Goal: Task Accomplishment & Management: Manage account settings

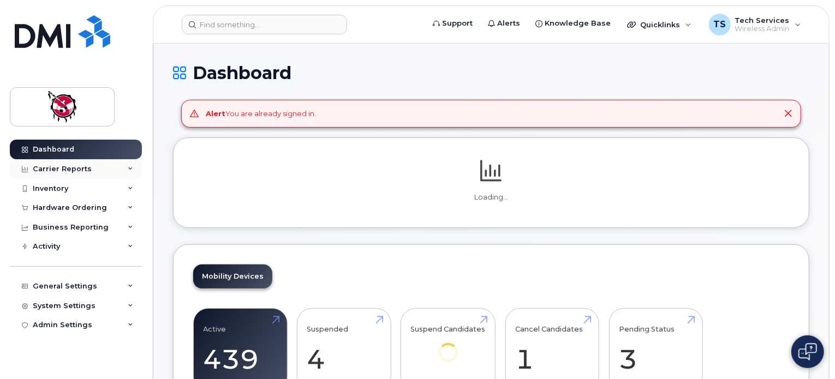
click at [78, 169] on div "Carrier Reports" at bounding box center [62, 169] width 59 height 9
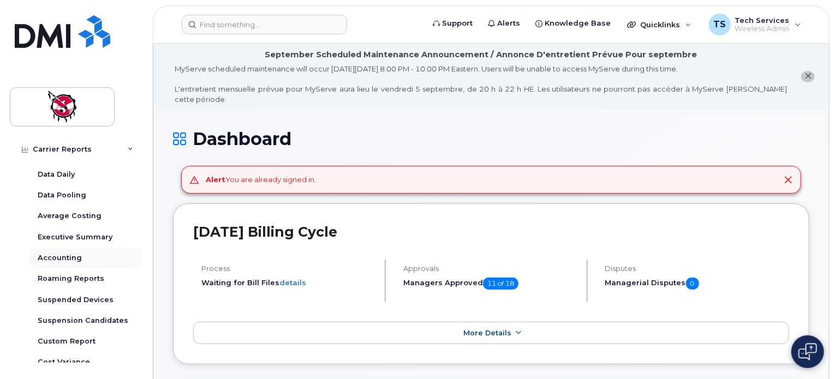
scroll to position [109, 0]
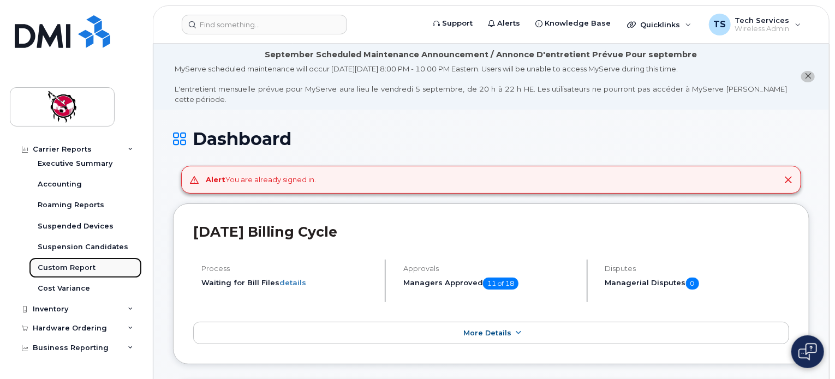
click at [79, 264] on div "Custom Report" at bounding box center [67, 268] width 58 height 10
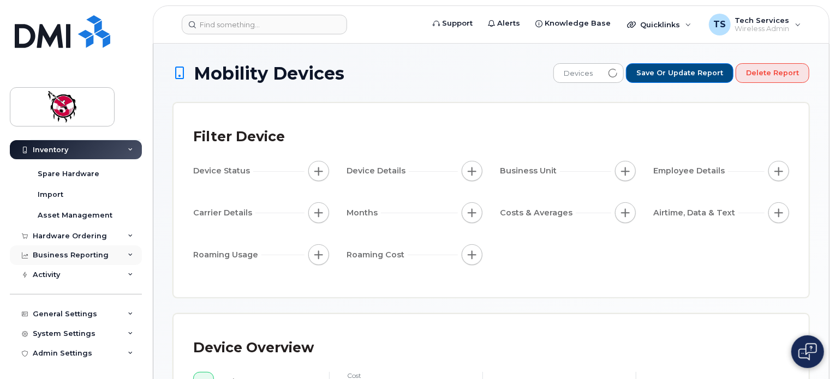
scroll to position [76, 0]
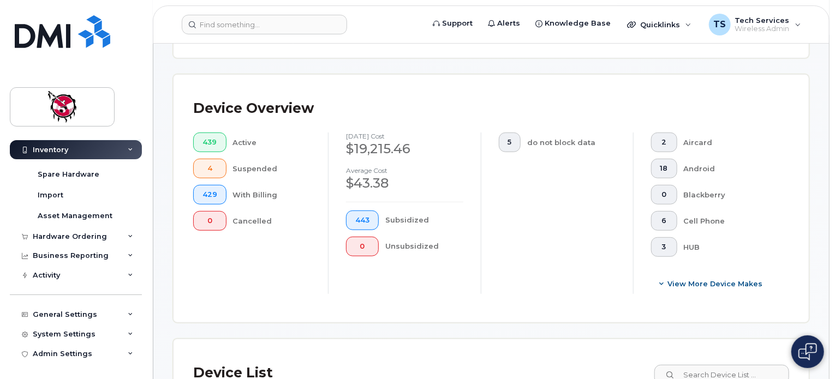
scroll to position [327, 0]
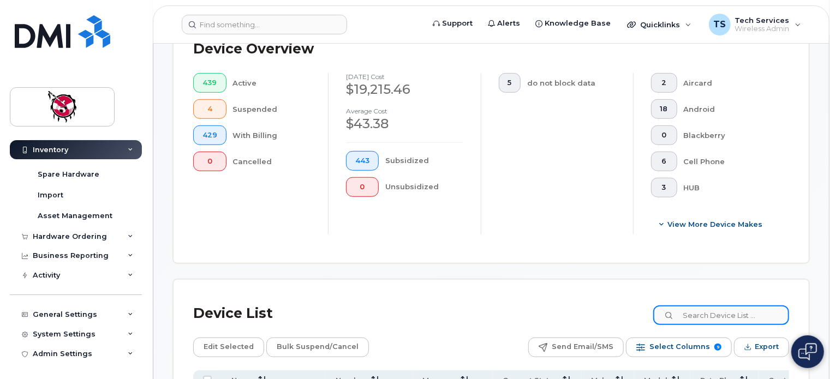
click at [733, 312] on input at bounding box center [721, 315] width 136 height 20
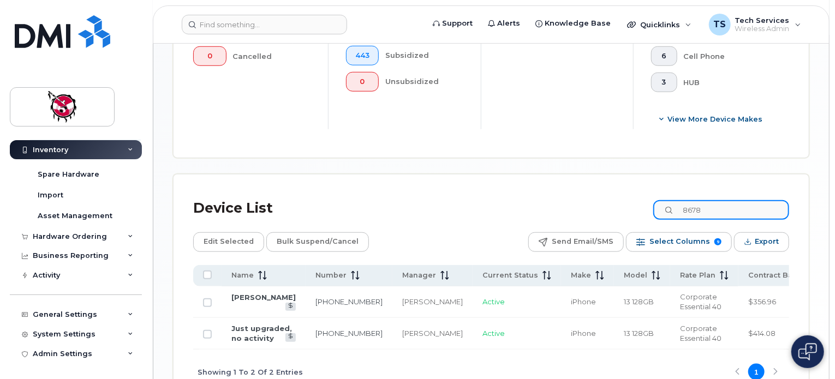
scroll to position [436, 0]
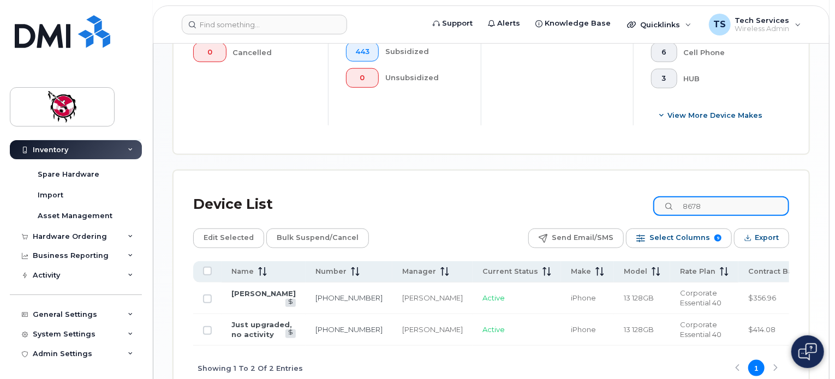
type input "8678"
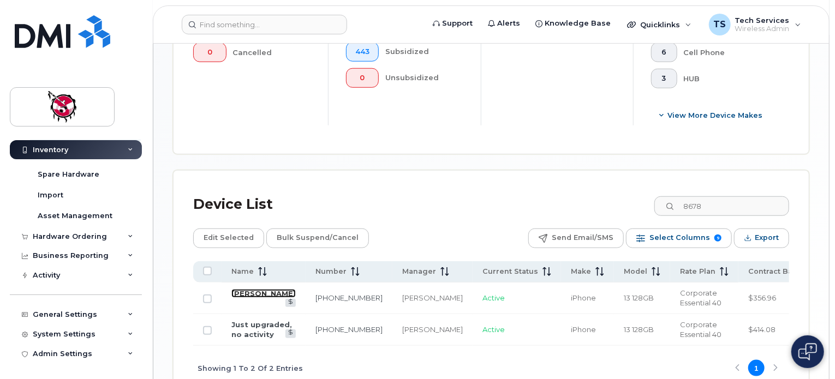
click at [248, 298] on link "Amanda Goodstoney" at bounding box center [263, 293] width 64 height 9
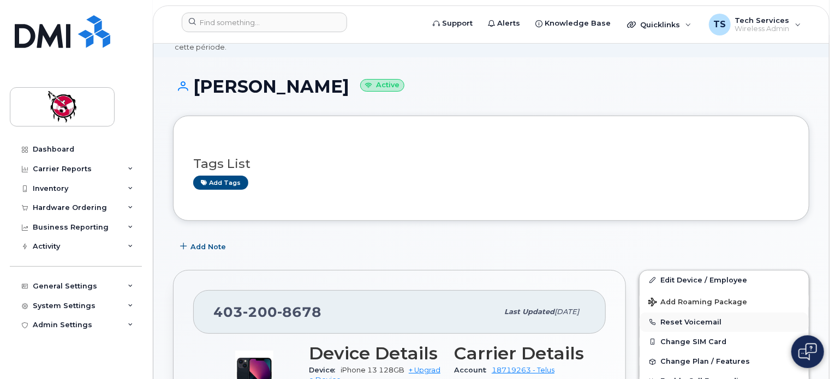
scroll to position [109, 0]
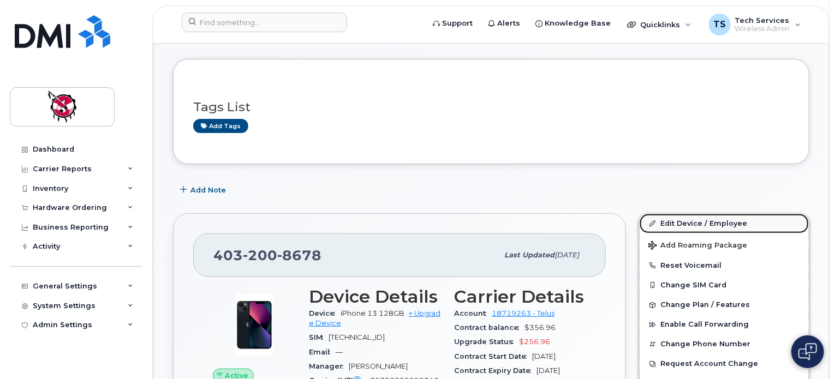
click at [718, 214] on link "Edit Device / Employee" at bounding box center [723, 224] width 169 height 20
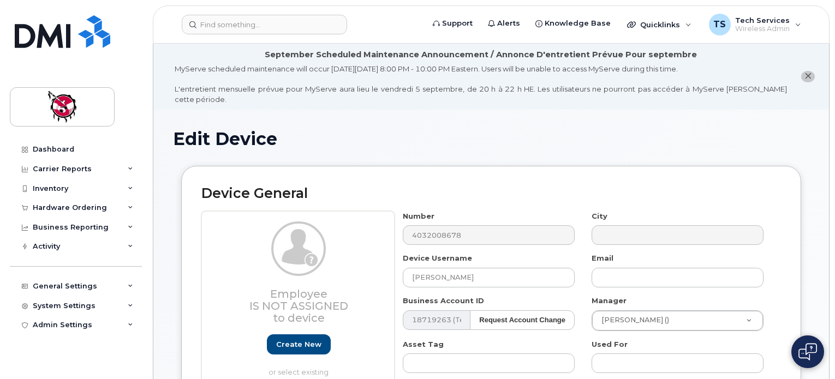
select select "10361"
select select "10349"
drag, startPoint x: 426, startPoint y: 270, endPoint x: 361, endPoint y: 270, distance: 64.4
click at [361, 270] on div "Employee Is not assigned to device Create new or select existing Employee Selec…" at bounding box center [490, 354] width 579 height 286
paste input "Family Resource Network"
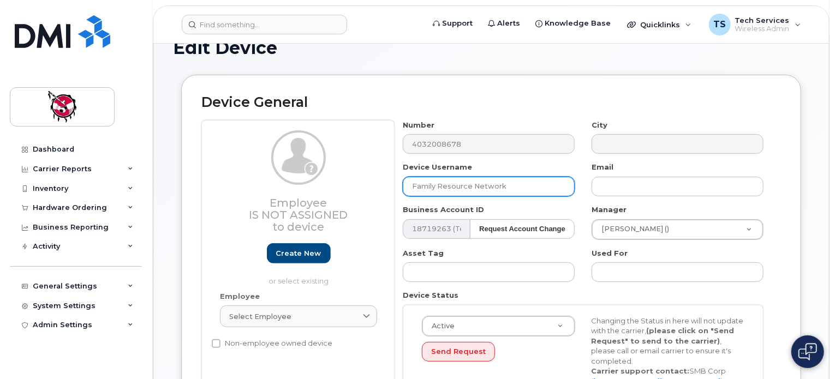
scroll to position [109, 0]
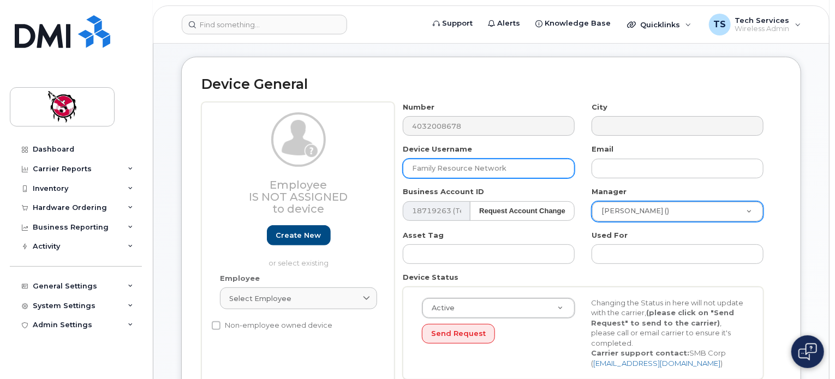
type input "Family Resource Network"
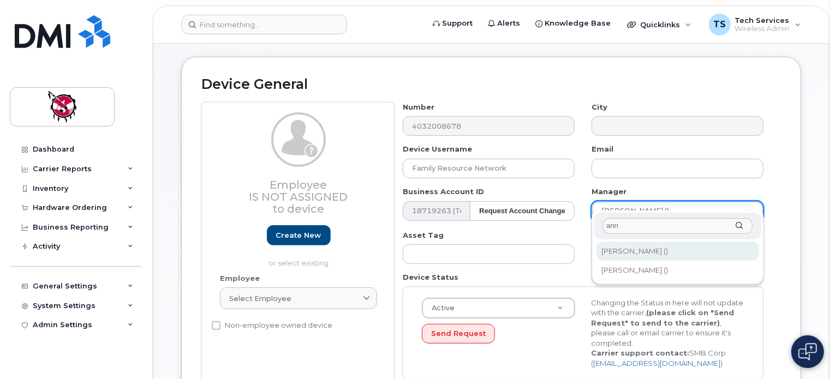
type input "ann"
type input "820256"
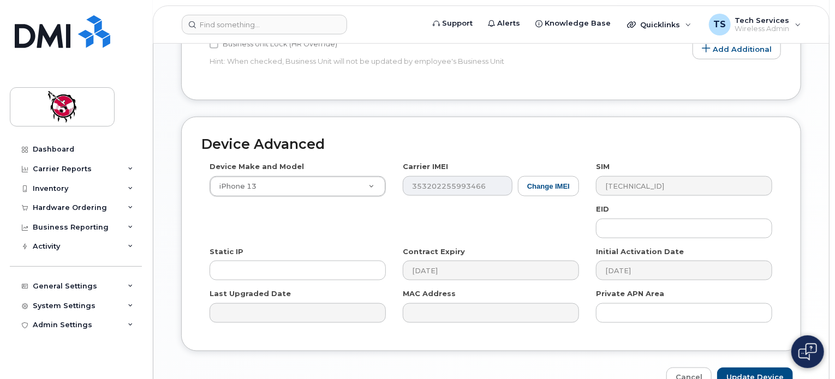
scroll to position [655, 0]
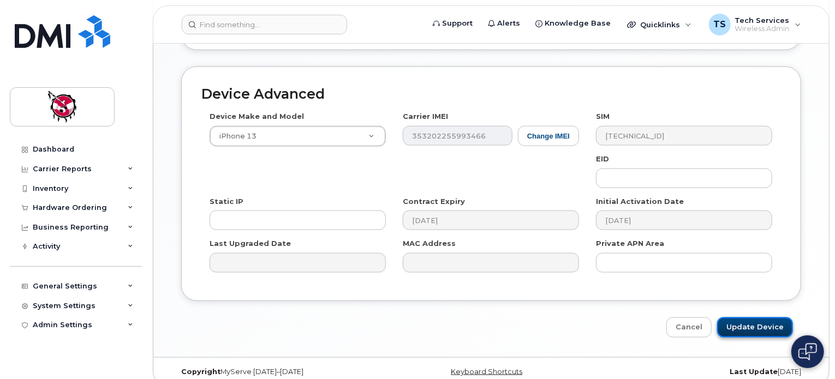
click at [756, 318] on input "Update Device" at bounding box center [755, 327] width 76 height 20
type input "Saving..."
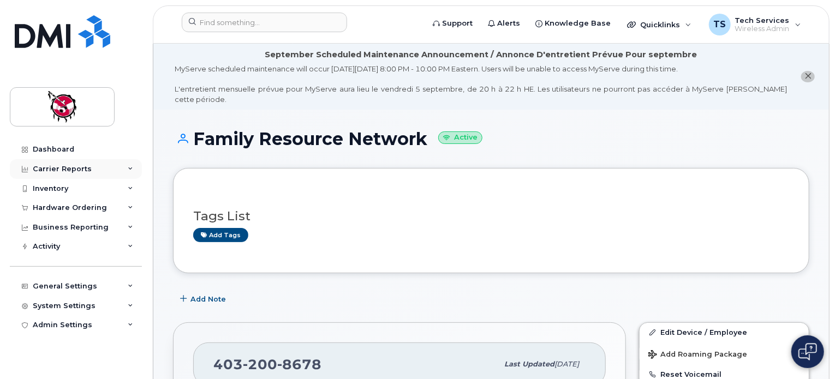
click at [53, 165] on div "Carrier Reports" at bounding box center [62, 169] width 59 height 9
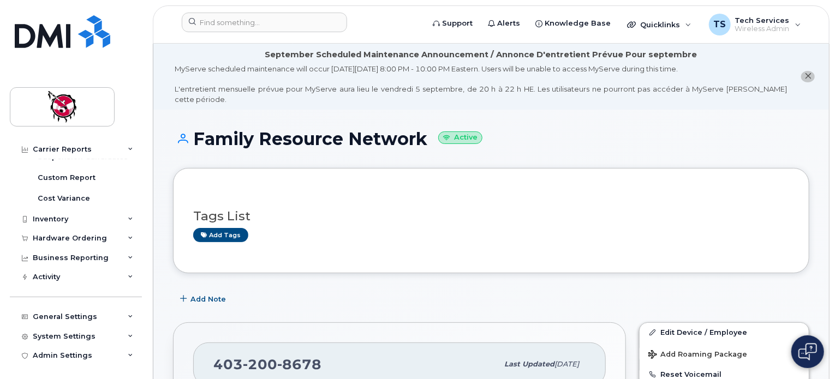
scroll to position [201, 0]
click at [59, 177] on div "Custom Report" at bounding box center [67, 176] width 58 height 10
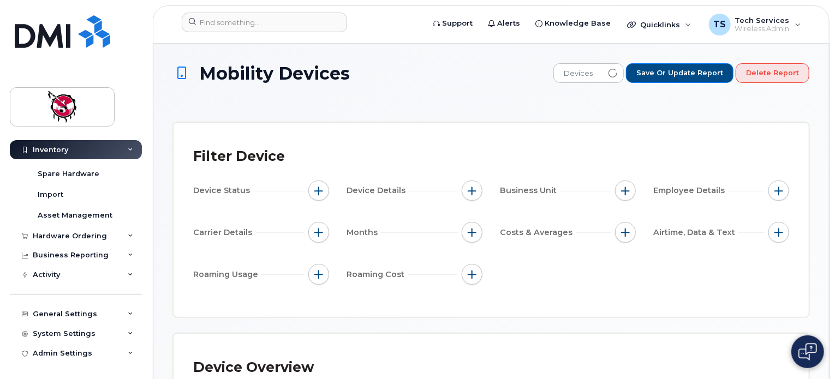
scroll to position [76, 0]
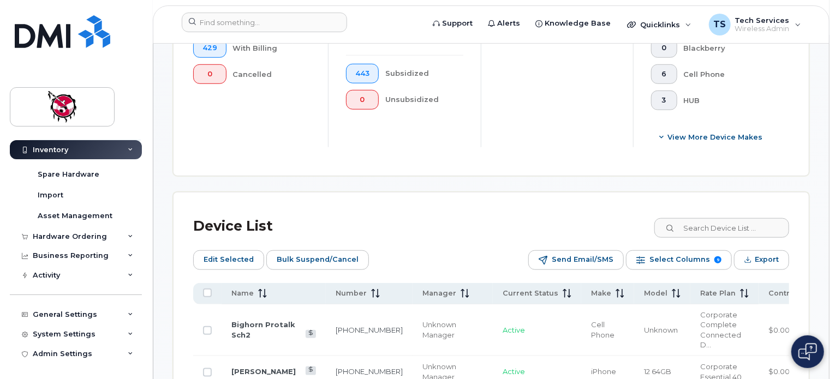
scroll to position [436, 0]
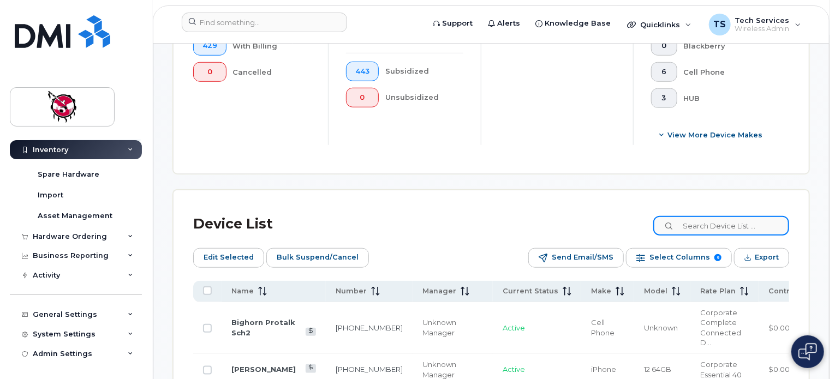
click at [752, 223] on input at bounding box center [721, 226] width 136 height 20
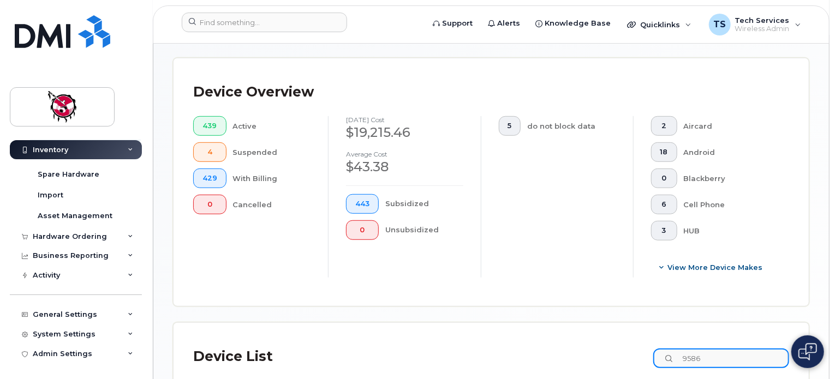
scroll to position [382, 0]
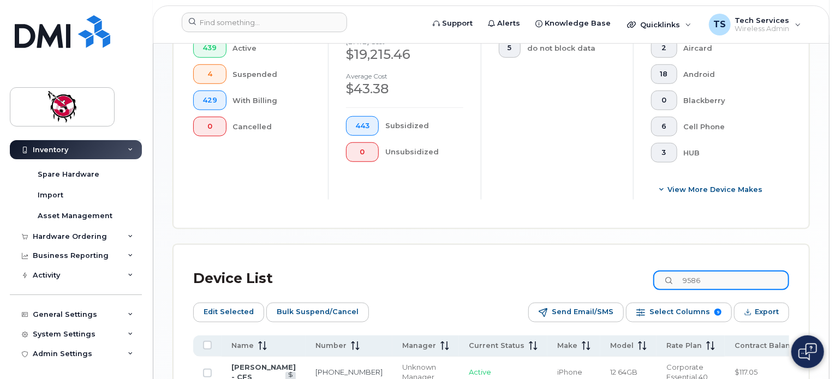
drag, startPoint x: 739, startPoint y: 285, endPoint x: 658, endPoint y: 278, distance: 80.5
click at [658, 278] on div "Device List 9586" at bounding box center [491, 279] width 596 height 28
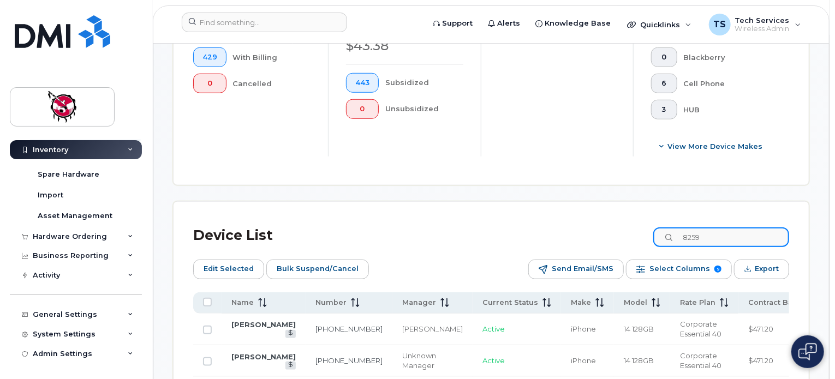
scroll to position [436, 0]
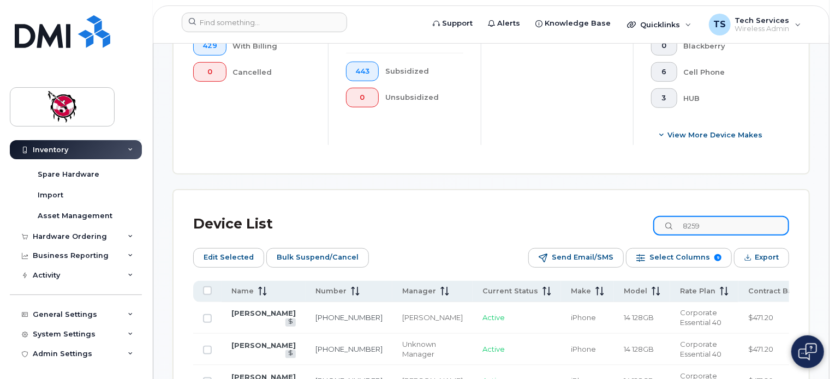
click at [691, 226] on input "8259" at bounding box center [721, 226] width 136 height 20
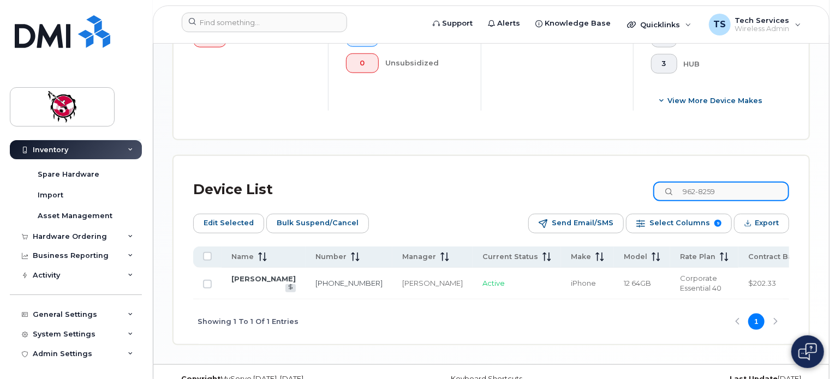
scroll to position [489, 0]
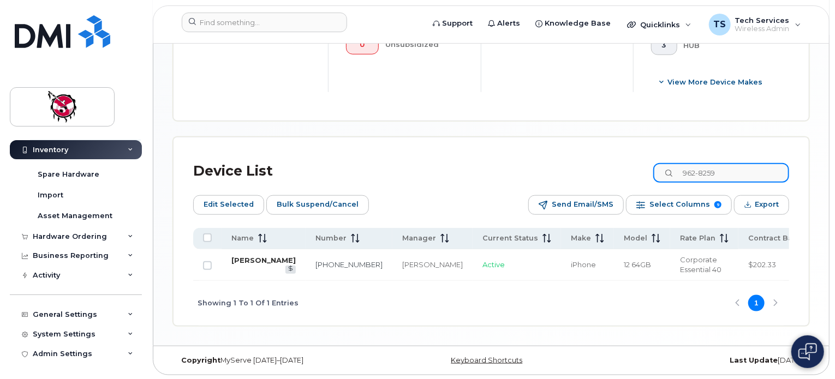
type input "962-8259"
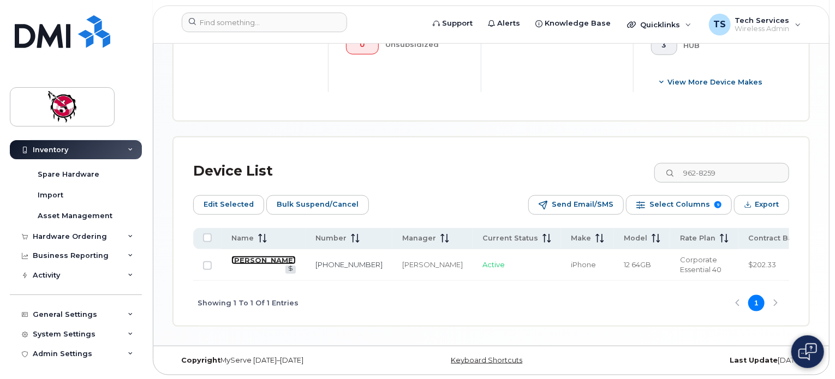
click at [248, 265] on link "[PERSON_NAME]" at bounding box center [263, 260] width 64 height 9
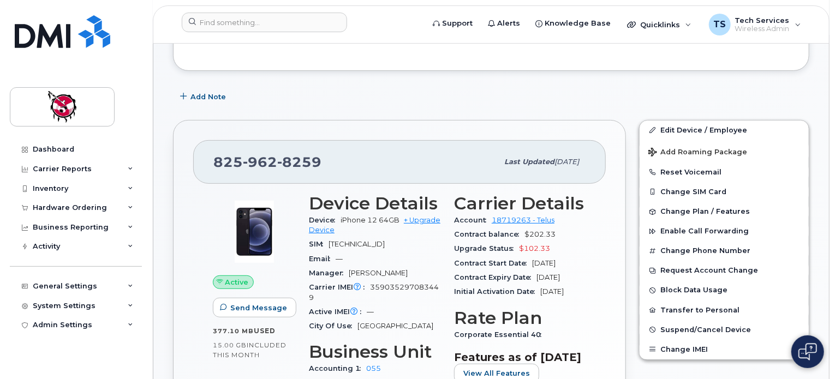
scroll to position [164, 0]
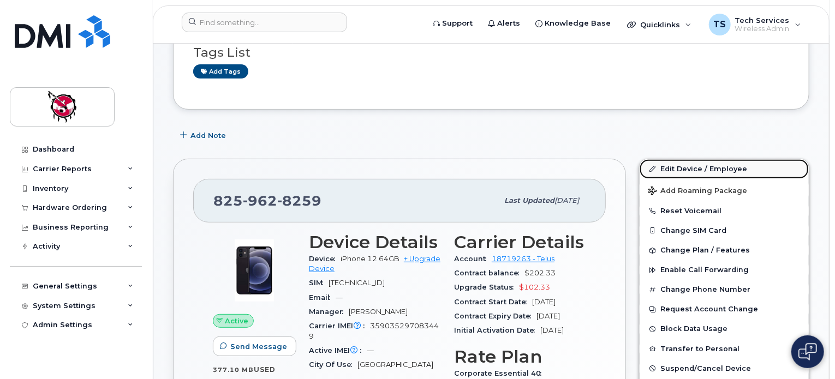
click at [680, 159] on link "Edit Device / Employee" at bounding box center [723, 169] width 169 height 20
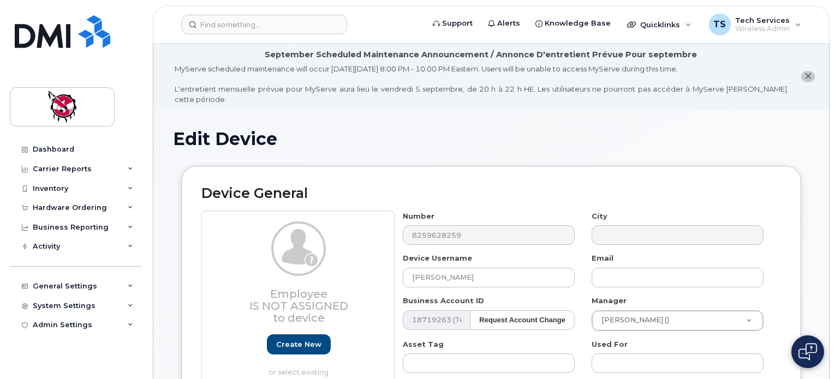
select select "10349"
drag, startPoint x: 475, startPoint y: 263, endPoint x: 389, endPoint y: 263, distance: 85.6
click at [389, 263] on div "Employee Is not assigned to device Create new or select existing Employee Selec…" at bounding box center [490, 354] width 579 height 286
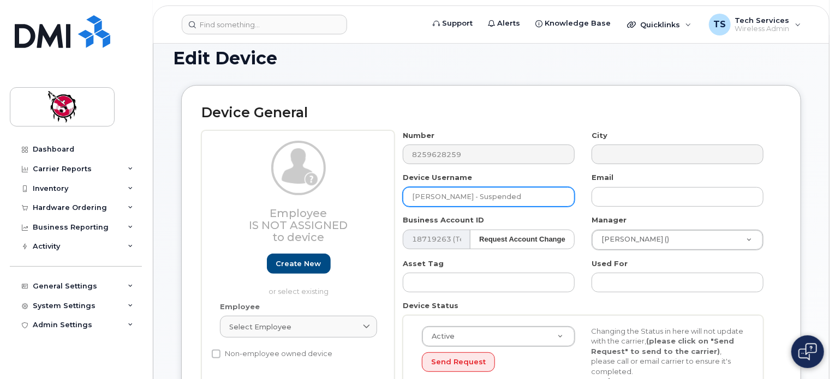
scroll to position [109, 0]
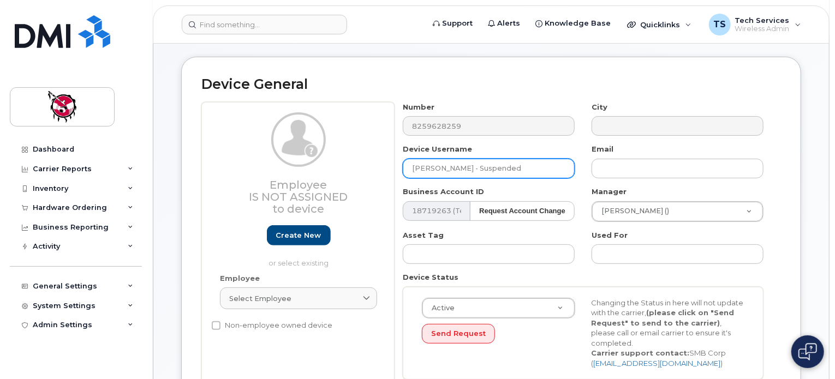
click at [480, 161] on input "[PERSON_NAME] - Suspended" at bounding box center [489, 169] width 172 height 20
click at [543, 159] on input "[PERSON_NAME] - Suspended" at bounding box center [489, 169] width 172 height 20
click at [480, 159] on input "[PERSON_NAME] - Suspended" at bounding box center [489, 169] width 172 height 20
drag, startPoint x: 502, startPoint y: 158, endPoint x: 481, endPoint y: 159, distance: 20.8
click at [480, 159] on input "[PERSON_NAME] - Gone; suspended" at bounding box center [489, 169] width 172 height 20
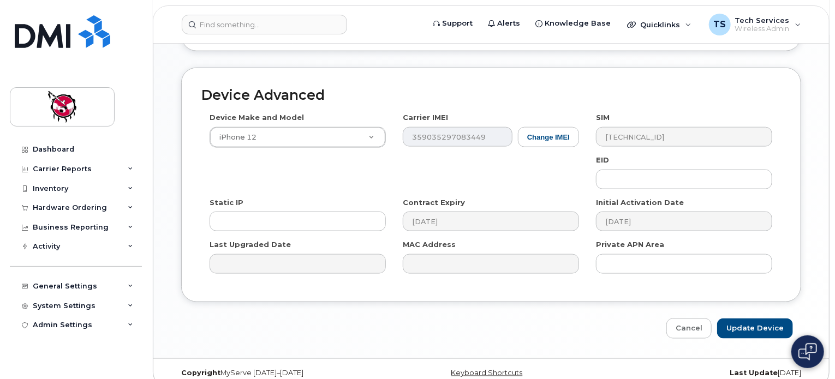
scroll to position [655, 0]
type input "[PERSON_NAME] - terminated; suspended"
click at [762, 317] on input "Update Device" at bounding box center [755, 327] width 76 height 20
type input "Saving..."
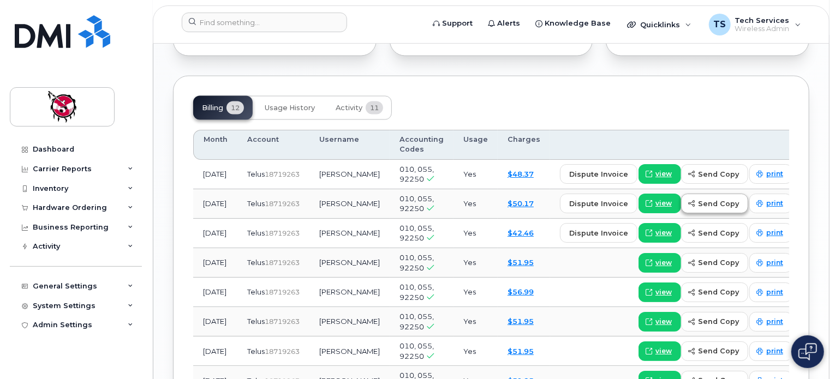
scroll to position [709, 0]
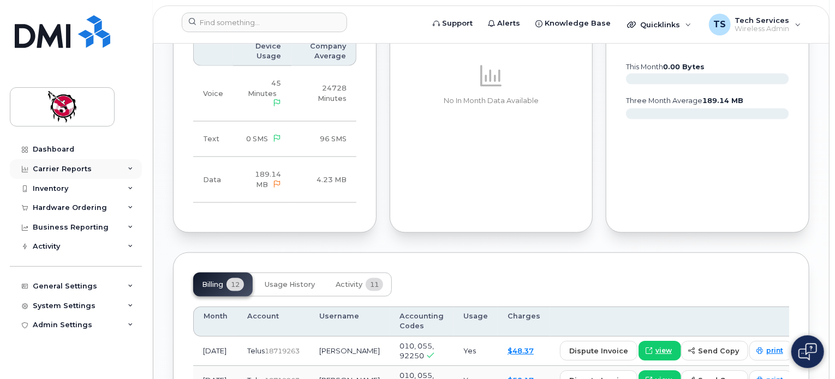
click at [70, 163] on div "Carrier Reports" at bounding box center [76, 169] width 132 height 20
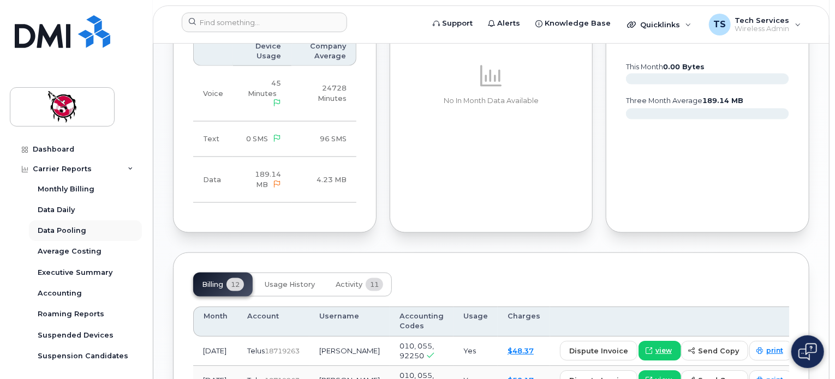
scroll to position [201, 0]
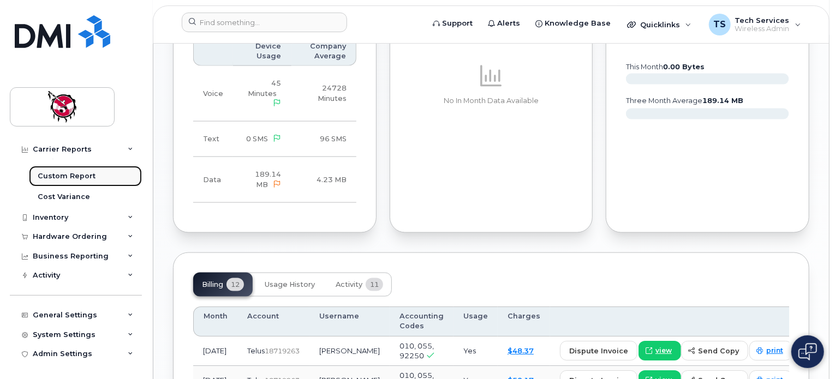
click at [71, 175] on div "Custom Report" at bounding box center [67, 176] width 58 height 10
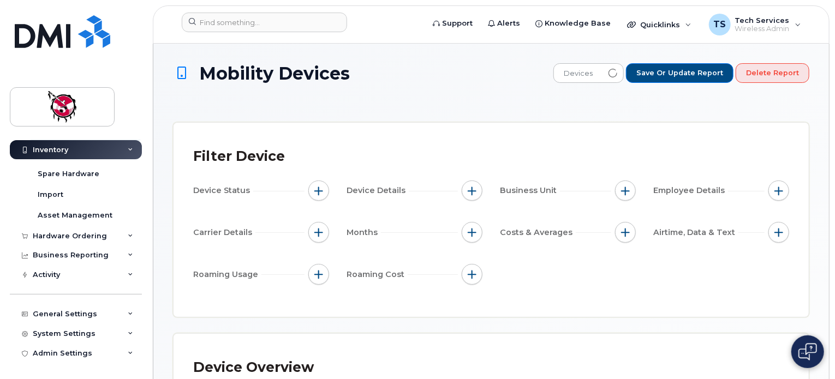
scroll to position [76, 0]
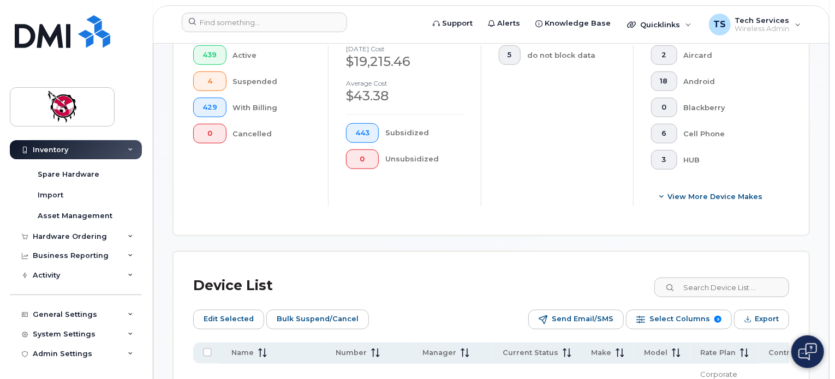
scroll to position [382, 0]
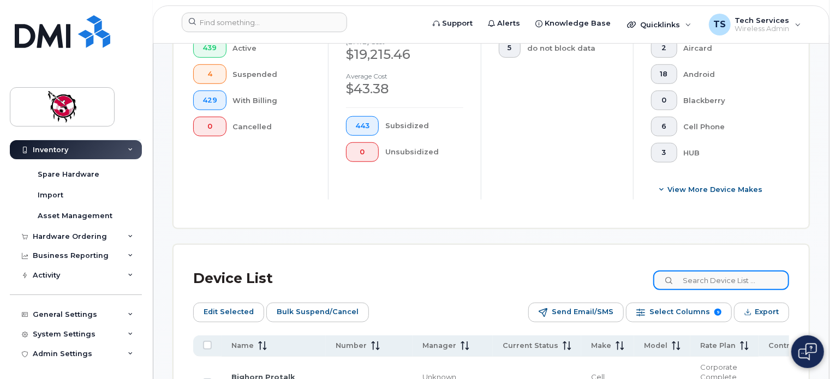
click at [723, 274] on input at bounding box center [721, 281] width 136 height 20
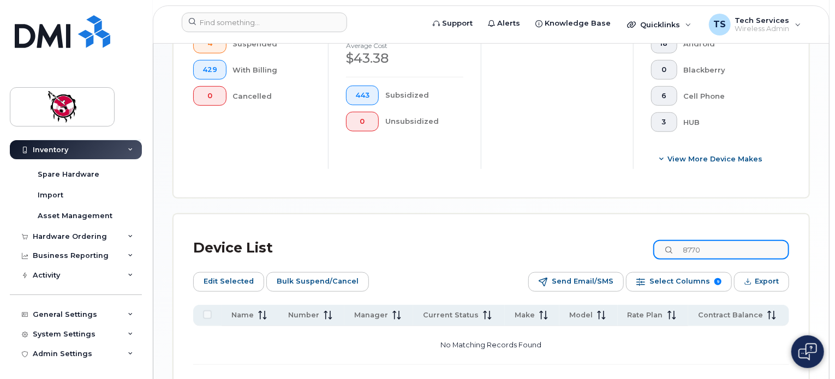
scroll to position [491, 0]
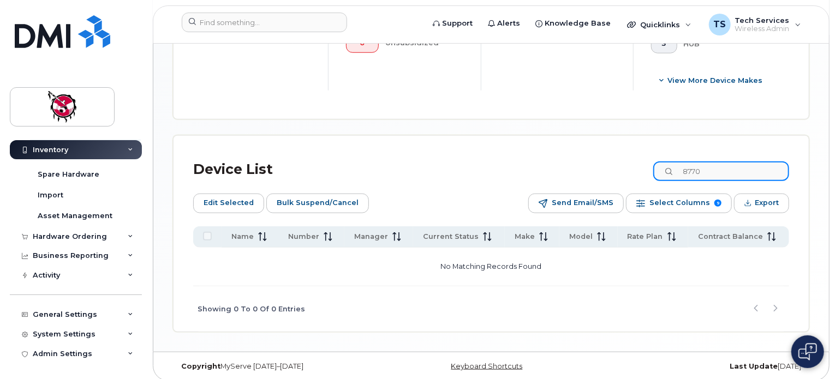
drag, startPoint x: 688, startPoint y: 172, endPoint x: 649, endPoint y: 172, distance: 39.3
click at [649, 172] on div "Device List 8770" at bounding box center [491, 169] width 596 height 28
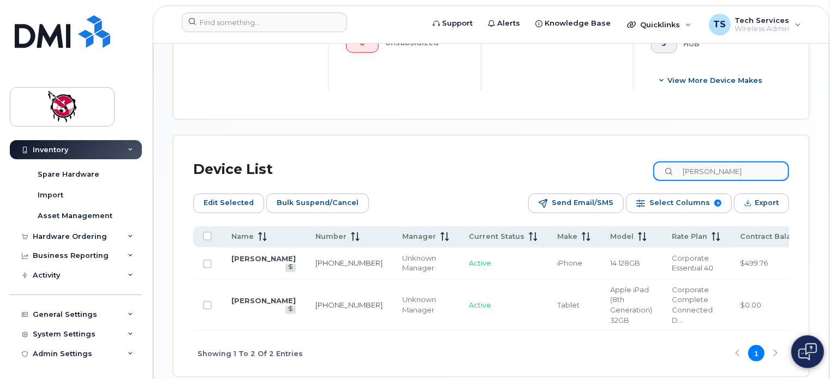
drag, startPoint x: 733, startPoint y: 170, endPoint x: 664, endPoint y: 174, distance: 68.3
click at [664, 174] on input "verna" at bounding box center [721, 171] width 136 height 20
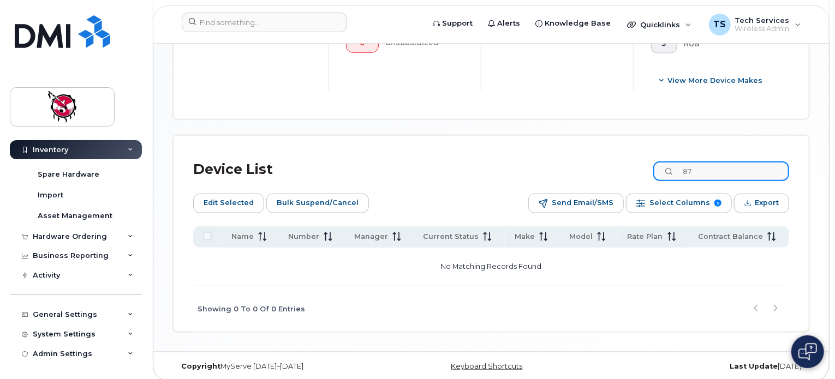
type input "8"
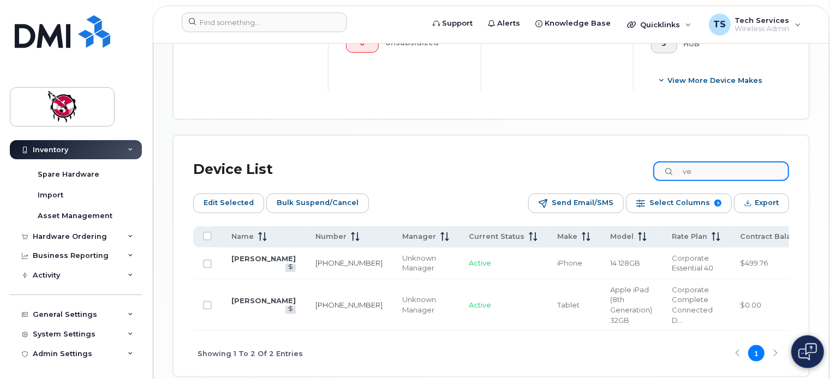
type input "v"
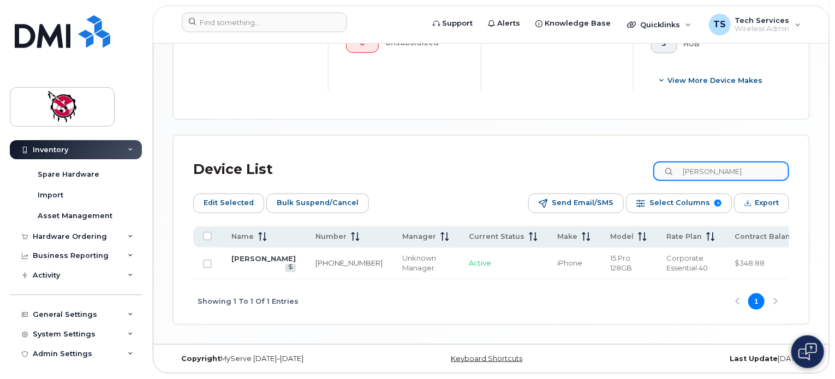
scroll to position [489, 0]
drag, startPoint x: 722, startPoint y: 172, endPoint x: 656, endPoint y: 169, distance: 66.7
click at [656, 169] on div "Device List boyd" at bounding box center [491, 171] width 596 height 28
type input "5"
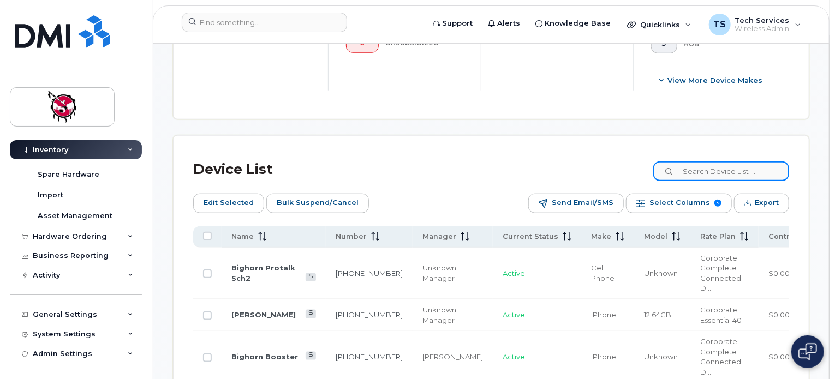
click at [736, 173] on input at bounding box center [721, 171] width 136 height 20
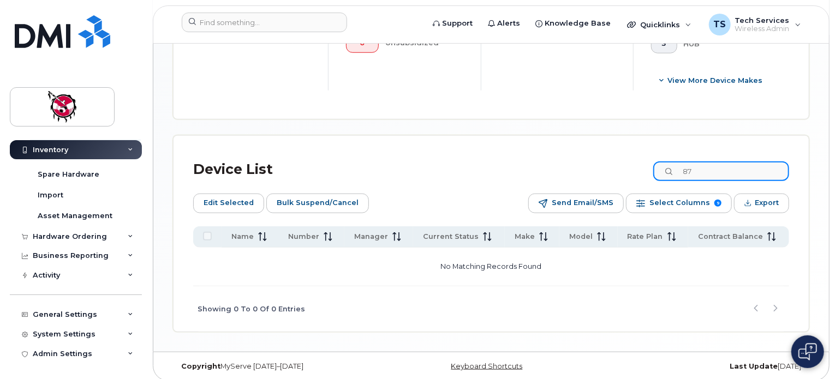
type input "8"
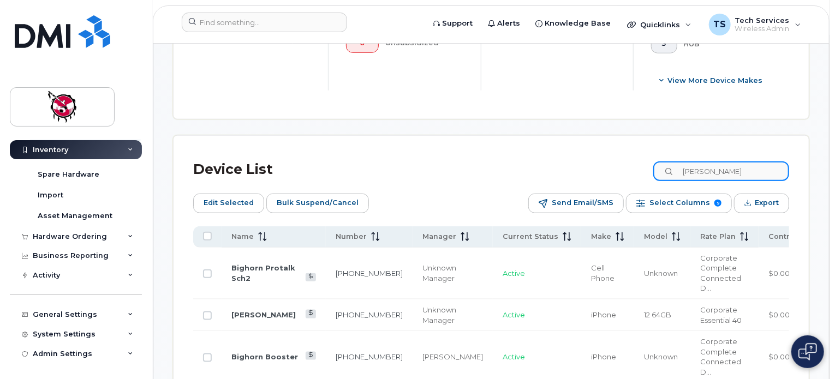
scroll to position [489, 0]
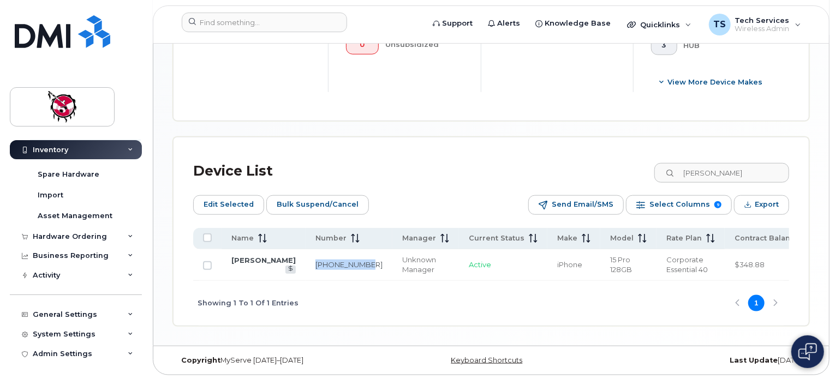
drag, startPoint x: 290, startPoint y: 258, endPoint x: 328, endPoint y: 268, distance: 39.4
click at [328, 268] on td "587-576-9997" at bounding box center [348, 265] width 87 height 32
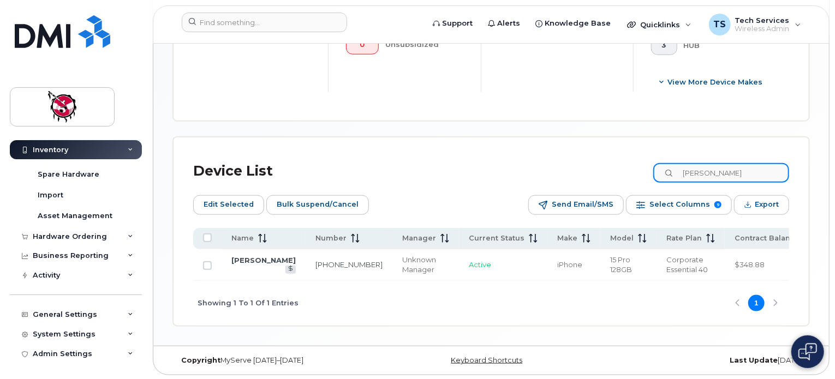
drag, startPoint x: 729, startPoint y: 168, endPoint x: 649, endPoint y: 169, distance: 80.7
click at [649, 169] on div "Device List boyd" at bounding box center [491, 171] width 596 height 28
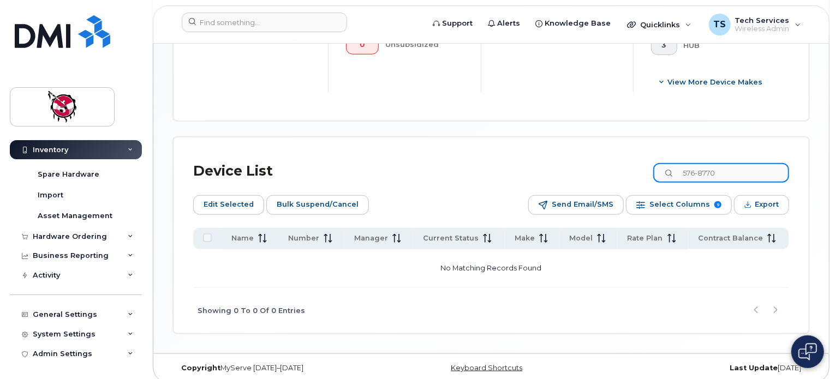
drag, startPoint x: 738, startPoint y: 169, endPoint x: 672, endPoint y: 172, distance: 65.5
click at [672, 172] on input "576-8770" at bounding box center [721, 173] width 136 height 20
type input "8"
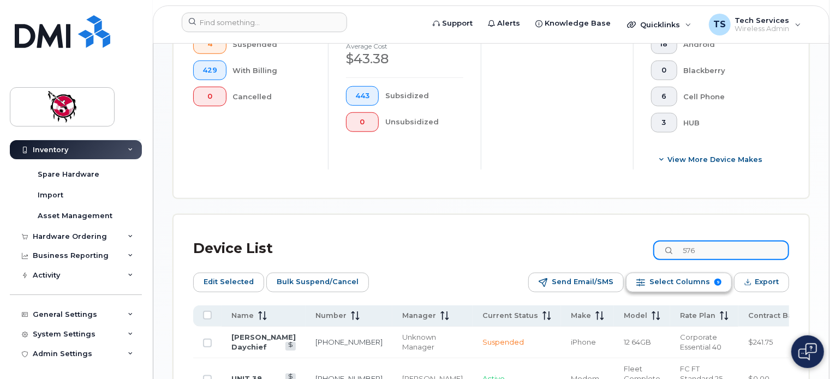
scroll to position [436, 0]
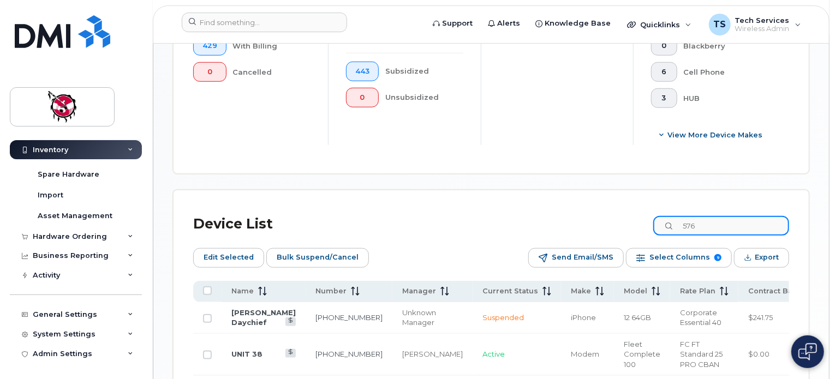
drag, startPoint x: 685, startPoint y: 225, endPoint x: 626, endPoint y: 225, distance: 58.4
click at [626, 225] on div "Device List 576" at bounding box center [491, 224] width 596 height 28
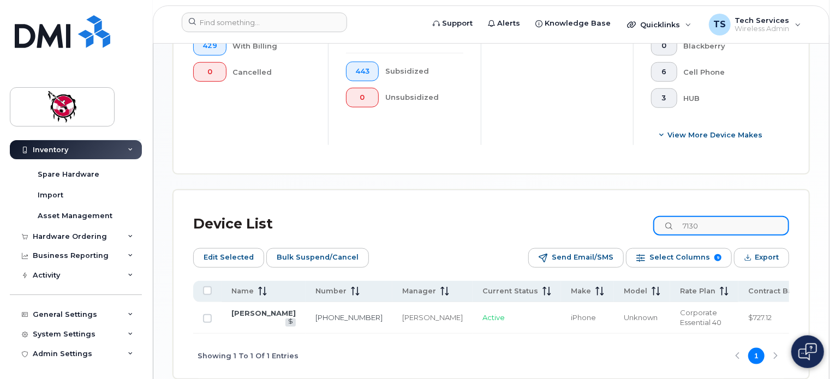
drag, startPoint x: 716, startPoint y: 231, endPoint x: 629, endPoint y: 230, distance: 86.7
click at [624, 230] on div "Device List 7130" at bounding box center [491, 224] width 596 height 28
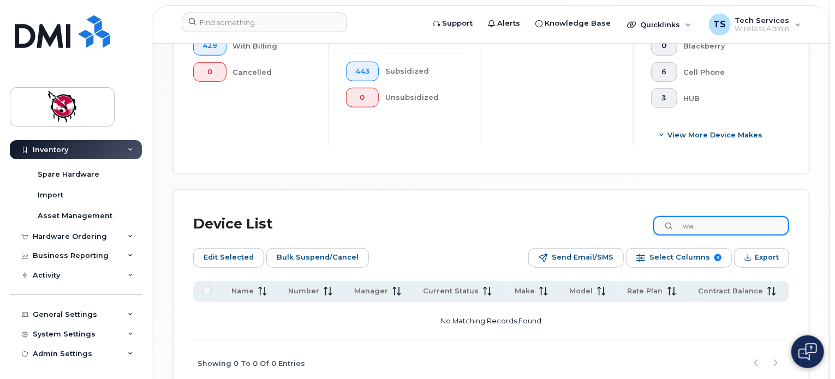
type input "w"
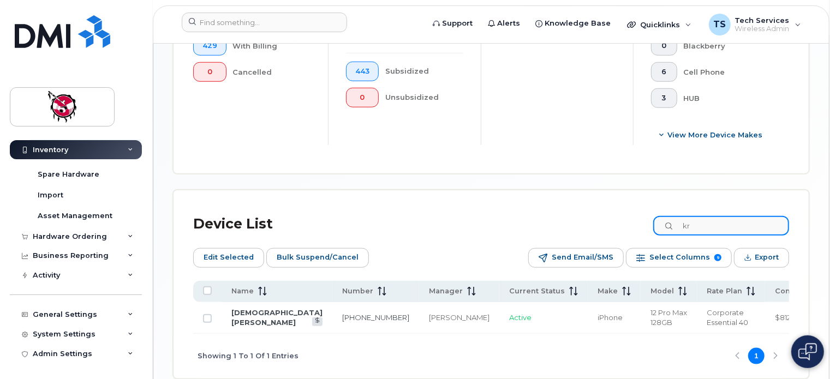
type input "k"
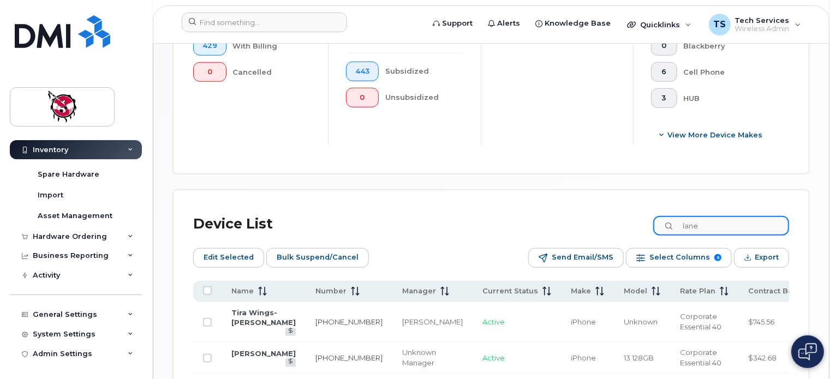
drag, startPoint x: 718, startPoint y: 227, endPoint x: 671, endPoint y: 226, distance: 46.9
click at [671, 226] on input "lane" at bounding box center [721, 226] width 136 height 20
drag, startPoint x: 724, startPoint y: 226, endPoint x: 650, endPoint y: 224, distance: 73.7
click at [650, 224] on div "Device List 867" at bounding box center [491, 224] width 596 height 28
type input "lane"
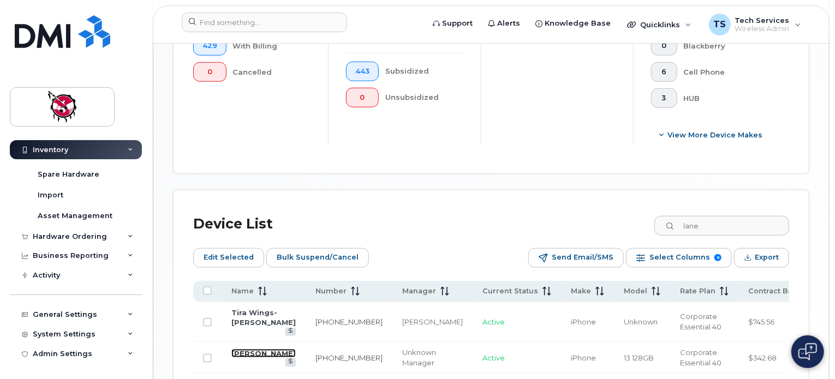
click at [251, 349] on link "[PERSON_NAME]" at bounding box center [263, 353] width 64 height 9
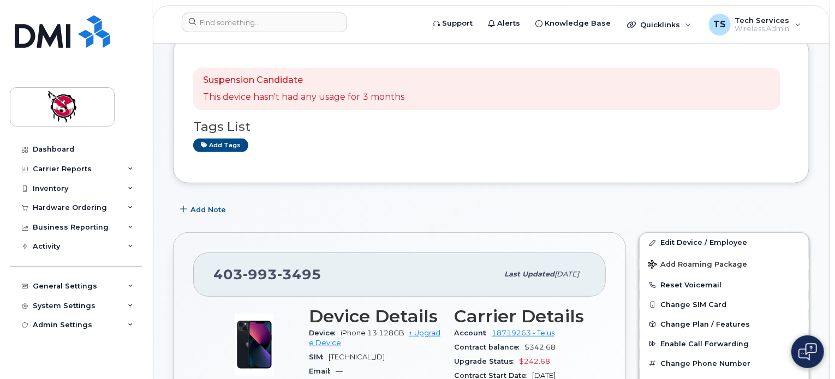
scroll to position [164, 0]
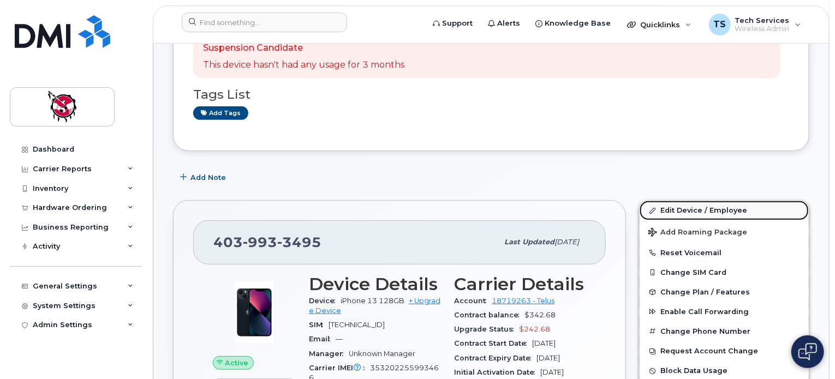
click at [703, 201] on link "Edit Device / Employee" at bounding box center [723, 211] width 169 height 20
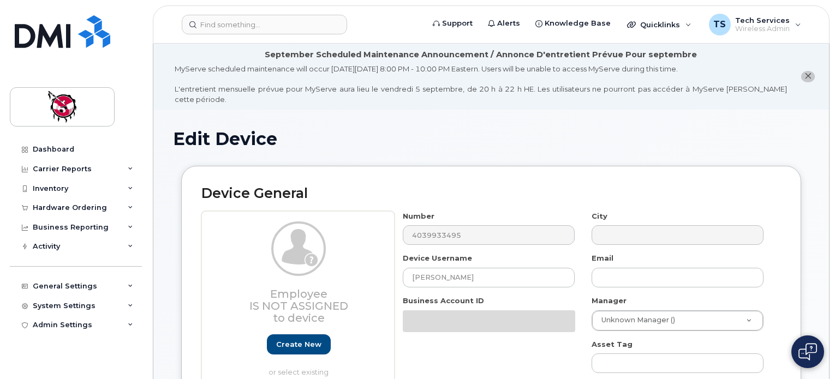
select select "10361"
select select "10349"
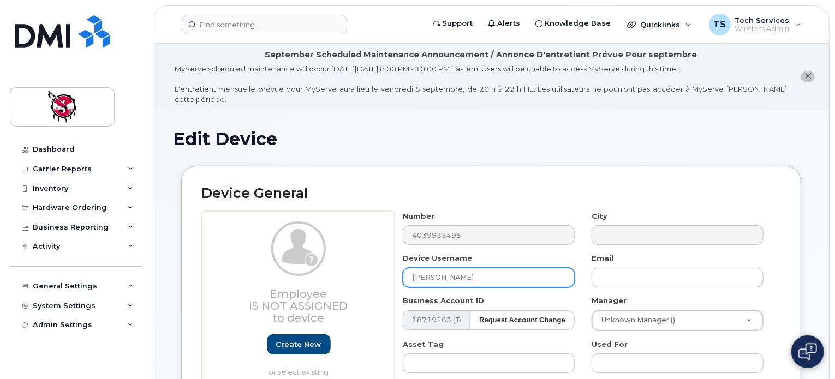
click at [478, 268] on input "[PERSON_NAME]" at bounding box center [489, 278] width 172 height 20
click at [492, 268] on input "Lane Dixon - no device, let expire" at bounding box center [489, 278] width 172 height 20
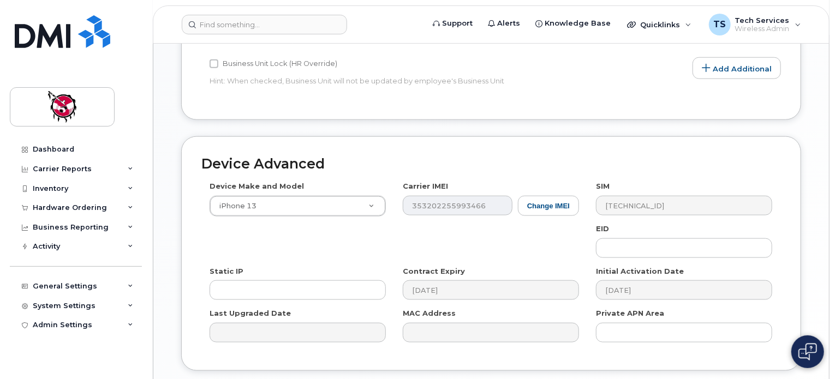
scroll to position [655, 0]
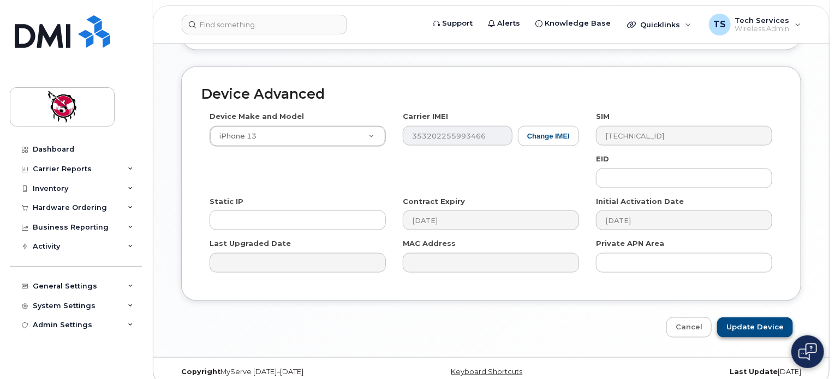
type input "[PERSON_NAME] - no device (given to FRN), let expire"
click at [762, 317] on input "Update Device" at bounding box center [755, 327] width 76 height 20
type input "Saving..."
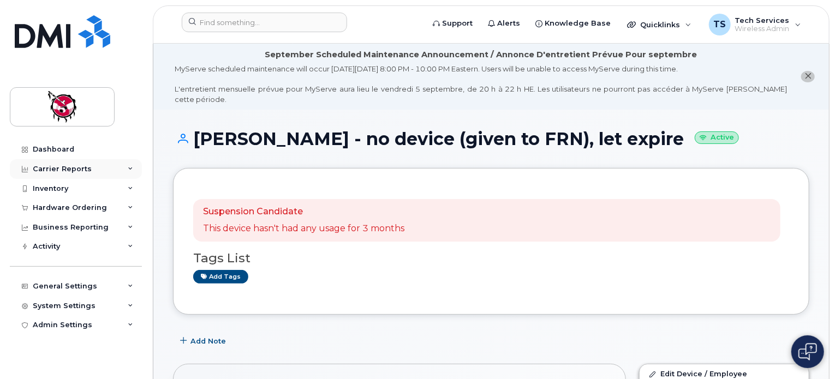
click at [82, 170] on div "Carrier Reports" at bounding box center [62, 169] width 59 height 9
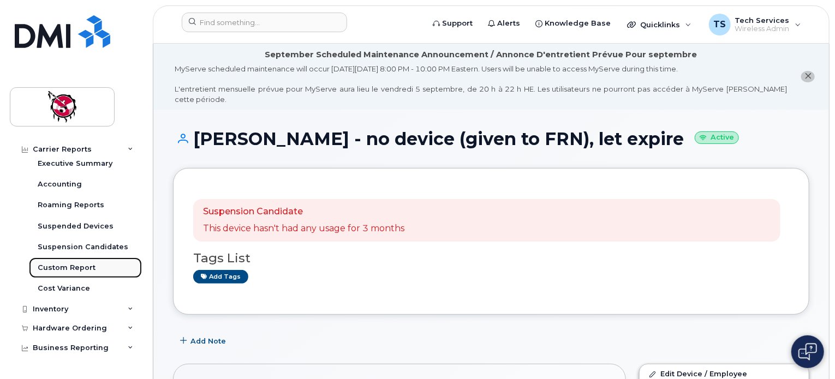
click at [81, 265] on div "Custom Report" at bounding box center [67, 268] width 58 height 10
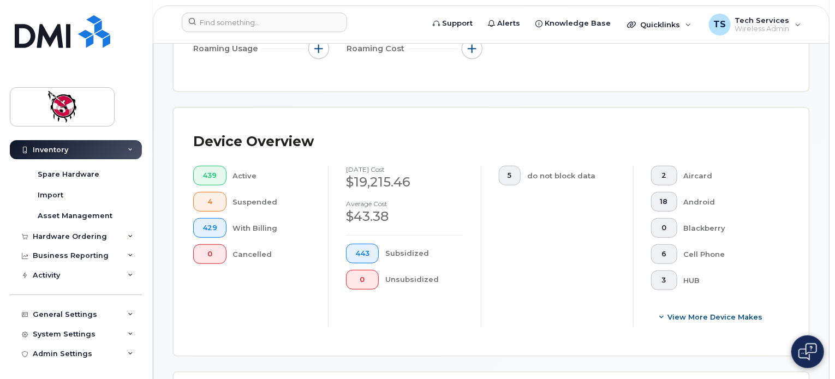
scroll to position [491, 0]
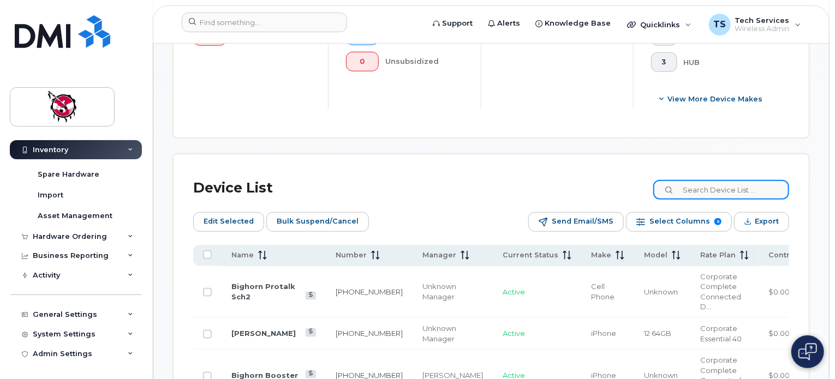
click at [730, 194] on input at bounding box center [721, 190] width 136 height 20
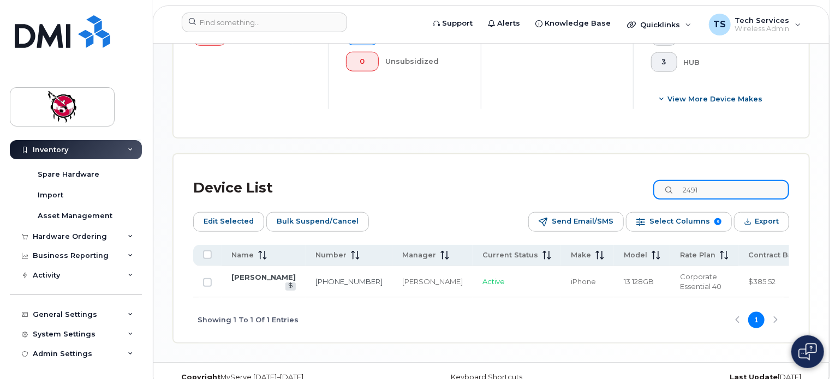
drag, startPoint x: 600, startPoint y: 188, endPoint x: 559, endPoint y: 187, distance: 41.5
click at [559, 188] on div "Device List 2491" at bounding box center [491, 188] width 596 height 28
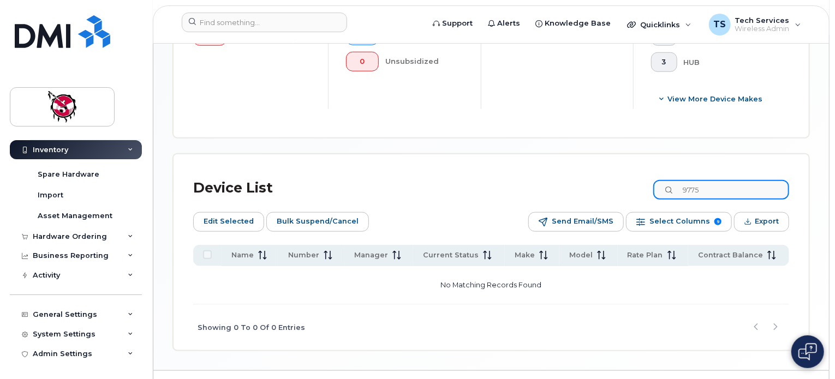
drag, startPoint x: 721, startPoint y: 194, endPoint x: 623, endPoint y: 195, distance: 97.7
click at [637, 195] on div "Device List 9775" at bounding box center [491, 188] width 596 height 28
type input "j"
type input "m"
